Goal: Use online tool/utility: Utilize a website feature to perform a specific function

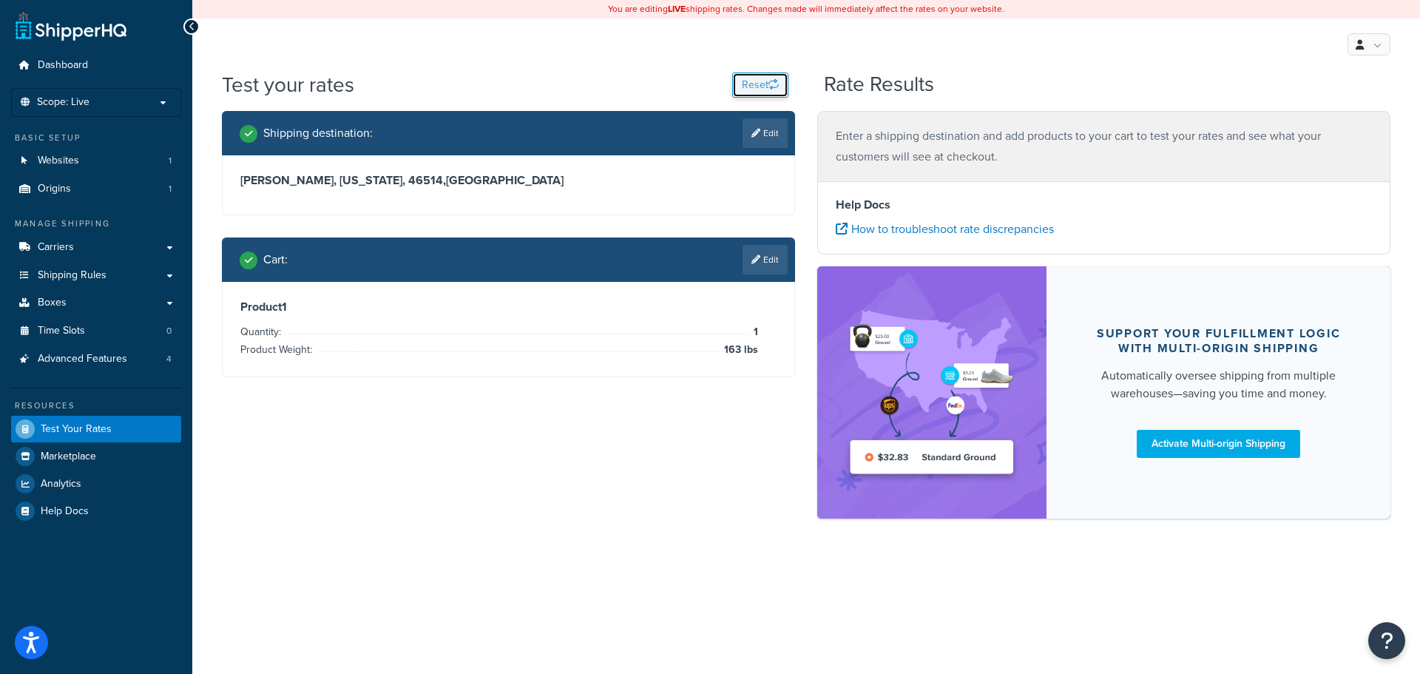
click at [749, 88] on button "Reset" at bounding box center [760, 84] width 56 height 25
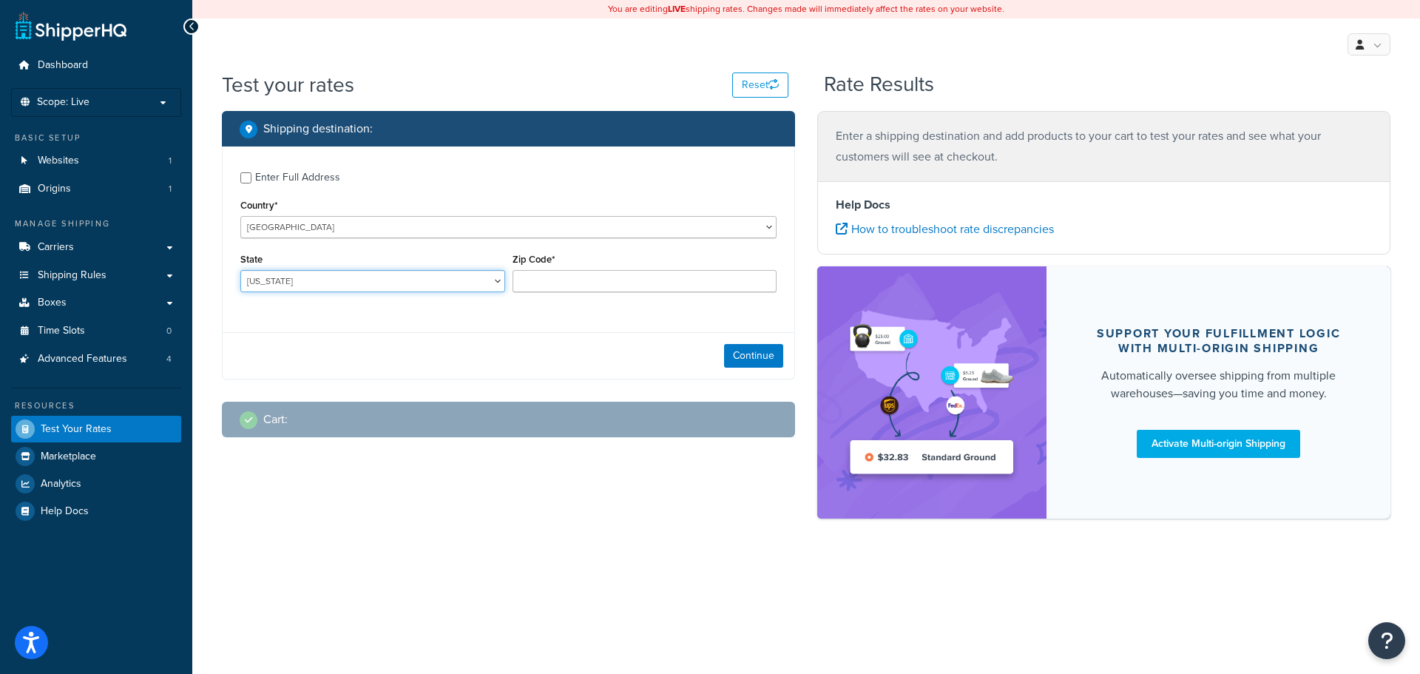
click at [399, 282] on select "Alabama Alaska American Samoa Arizona Arkansas Armed Forces Americas Armed Forc…" at bounding box center [372, 281] width 265 height 22
select select "IN"
click at [240, 271] on select "Alabama Alaska American Samoa Arizona Arkansas Armed Forces Americas Armed Forc…" at bounding box center [372, 281] width 265 height 22
click at [594, 285] on input "Zip Code*" at bounding box center [644, 281] width 265 height 22
click at [246, 177] on input "Enter Full Address" at bounding box center [245, 177] width 11 height 11
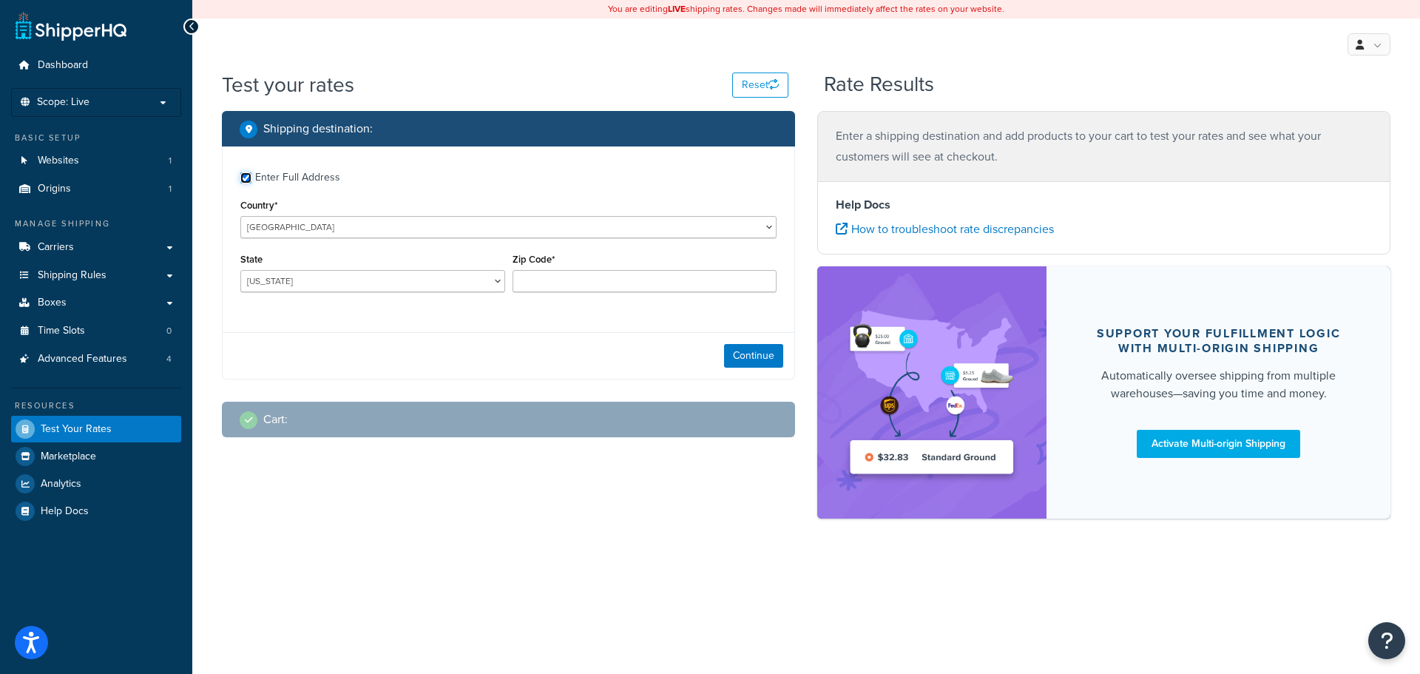
checkbox input "true"
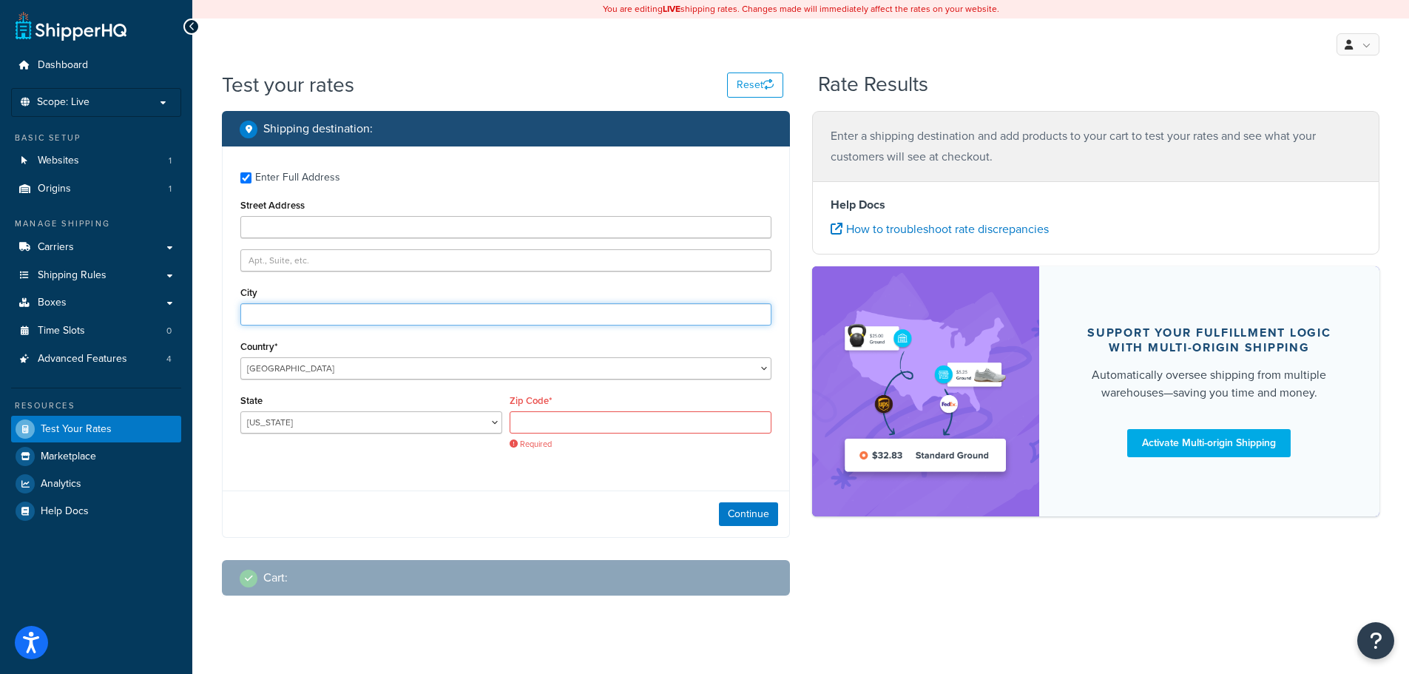
click at [294, 322] on input "City" at bounding box center [505, 314] width 531 height 22
type input "elkhart"
click at [551, 419] on input "Zip Code*" at bounding box center [641, 422] width 262 height 22
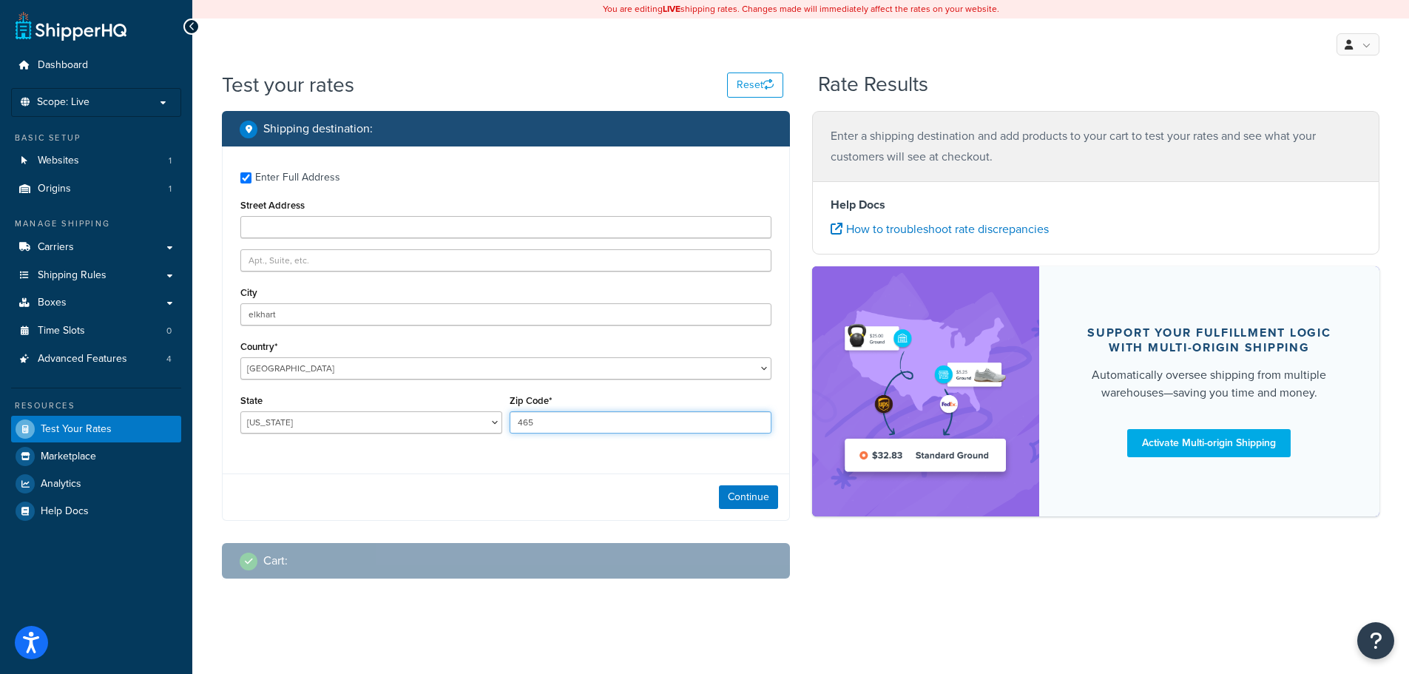
type input "46514"
click at [742, 502] on button "Continue" at bounding box center [748, 497] width 59 height 24
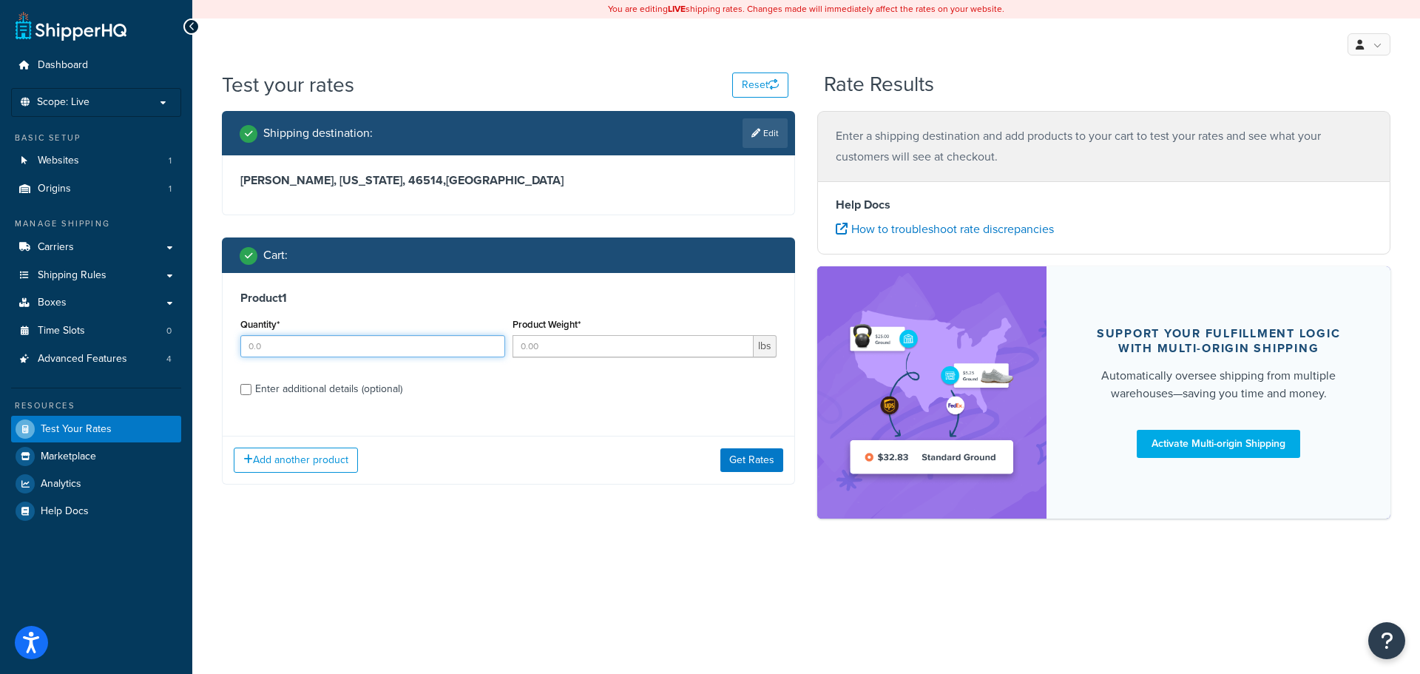
click at [291, 349] on input "Quantity*" at bounding box center [372, 346] width 265 height 22
type input "1"
type input "162"
click at [762, 456] on button "Get Rates" at bounding box center [751, 460] width 63 height 24
click at [747, 464] on button "Get Rates" at bounding box center [751, 460] width 63 height 24
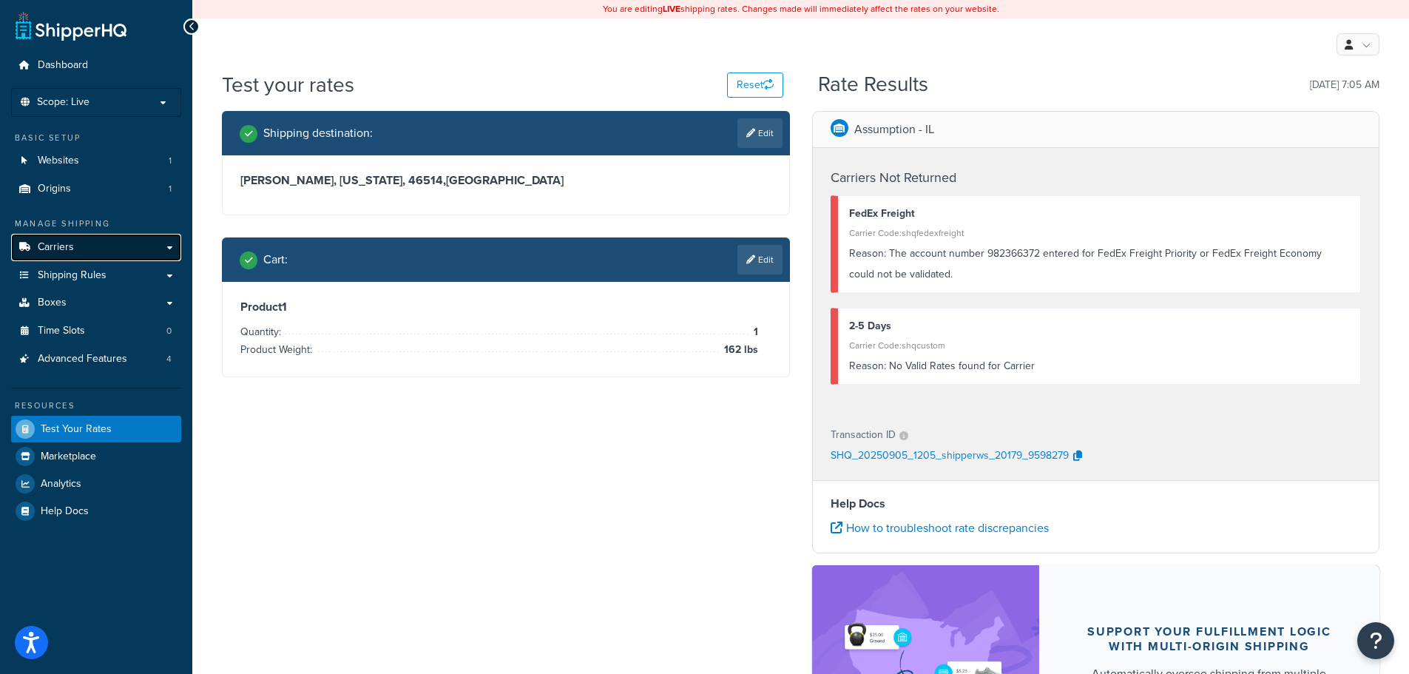
click at [74, 247] on link "Carriers" at bounding box center [96, 247] width 170 height 27
